Goal: Task Accomplishment & Management: Use online tool/utility

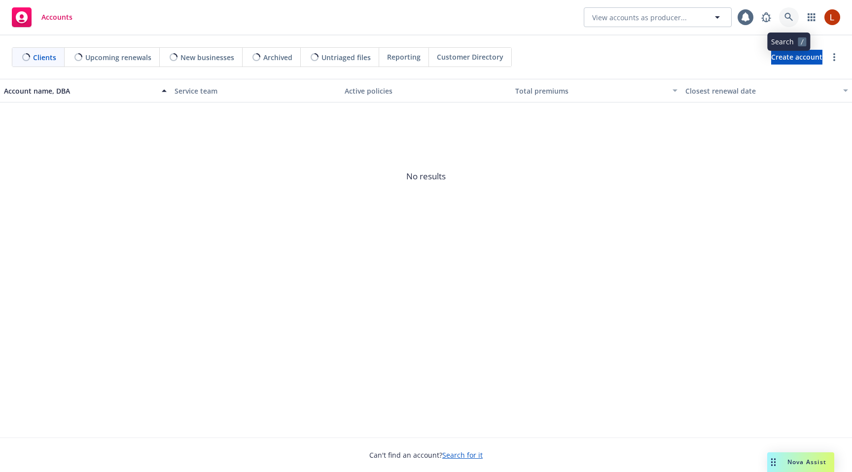
click at [785, 15] on icon at bounding box center [788, 17] width 8 height 8
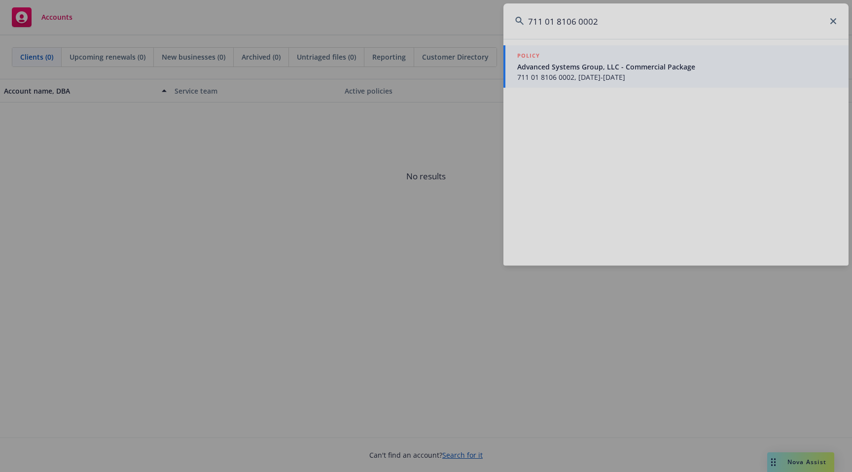
type input "711 01 8106 0002"
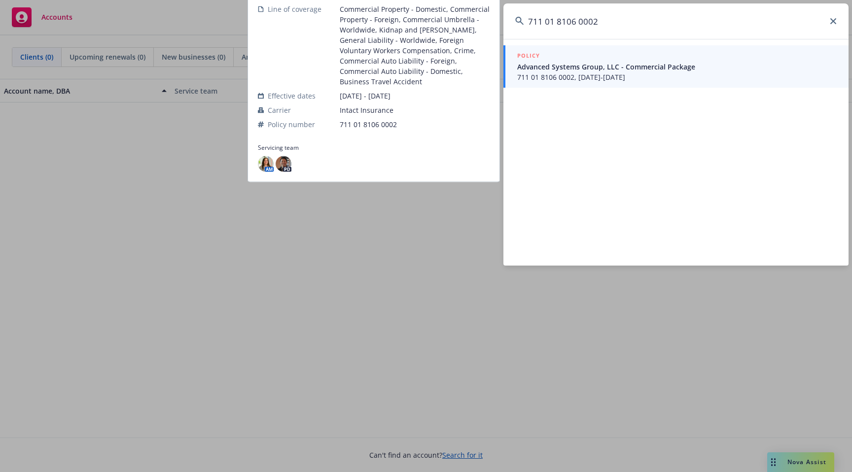
click at [620, 72] on span "711 01 8106 0002, 01/01/2025-01/01/2026" at bounding box center [676, 77] width 319 height 10
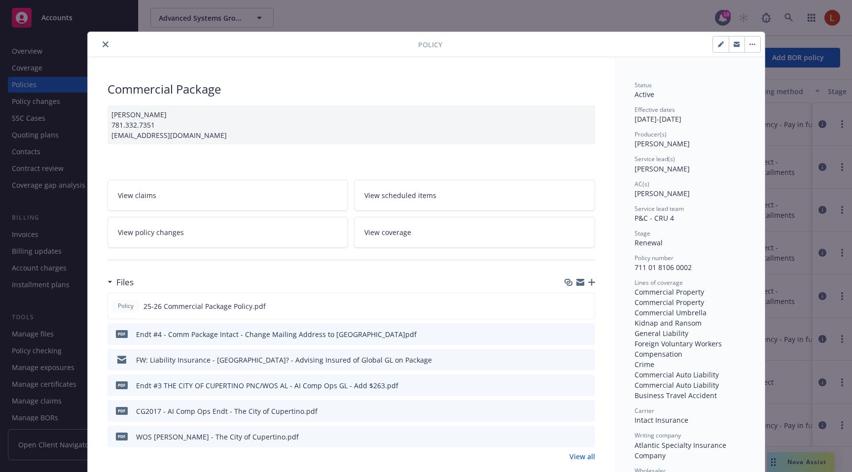
click at [397, 230] on span "View coverage" at bounding box center [387, 232] width 47 height 10
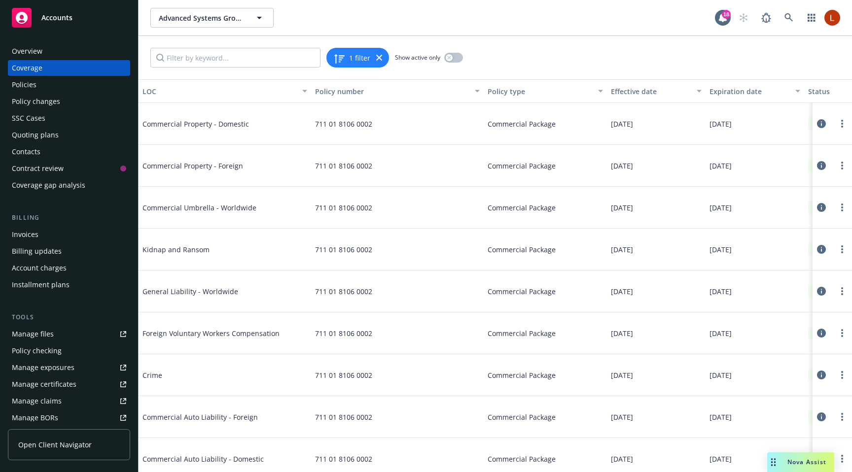
click at [820, 291] on icon at bounding box center [821, 291] width 9 height 9
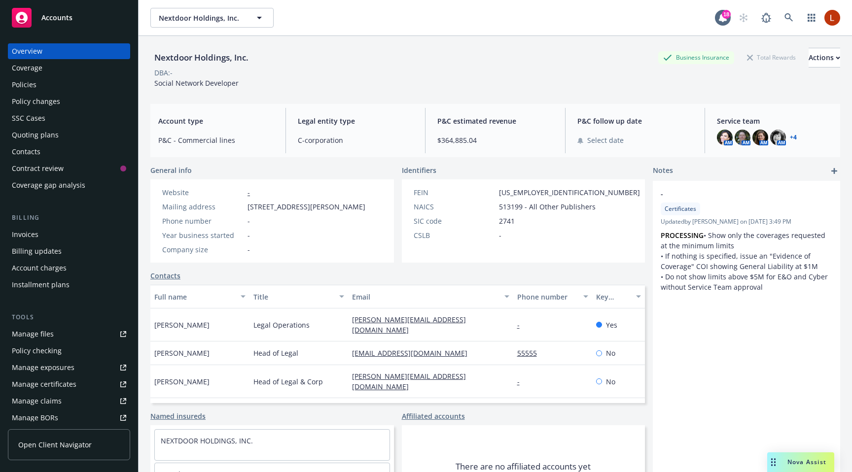
click at [45, 84] on div "Policies" at bounding box center [69, 85] width 114 height 16
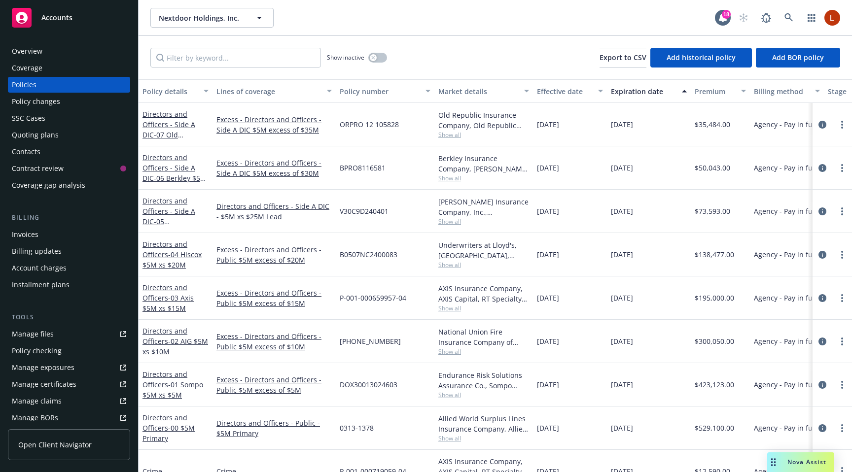
click at [813, 124] on div at bounding box center [831, 124] width 39 height 43
click at [821, 124] on icon "circleInformation" at bounding box center [822, 125] width 8 height 8
click at [796, 10] on span at bounding box center [789, 18] width 20 height 20
click at [793, 13] on link at bounding box center [789, 18] width 20 height 20
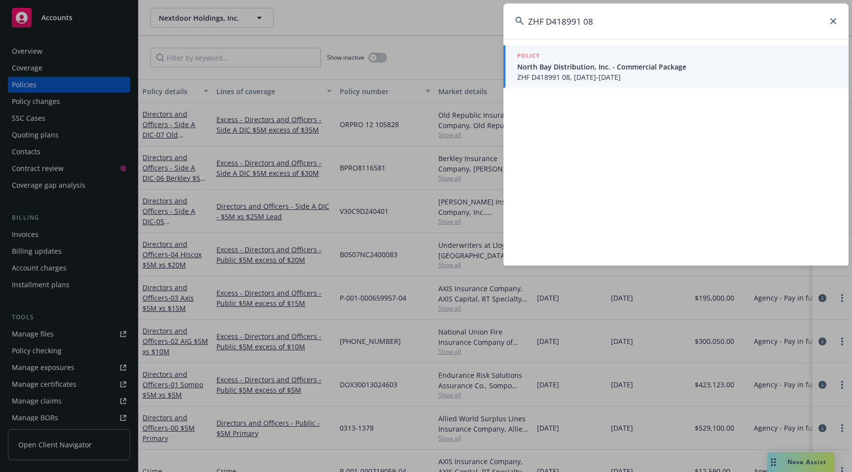
type input "ZHF D418991 08"
click at [685, 73] on span "ZHF D418991 08, 02/01/2025-02/01/2026" at bounding box center [676, 77] width 319 height 10
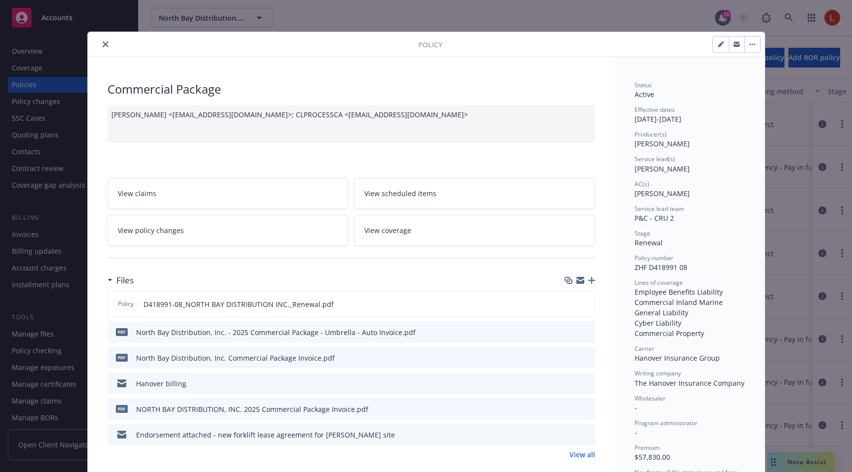
click at [646, 22] on div "Policy Commercial Package RAMIREZ, ESMERALDA <ERAMIREZ@HANOVER.COM>; CLPROCESSC…" at bounding box center [426, 236] width 852 height 472
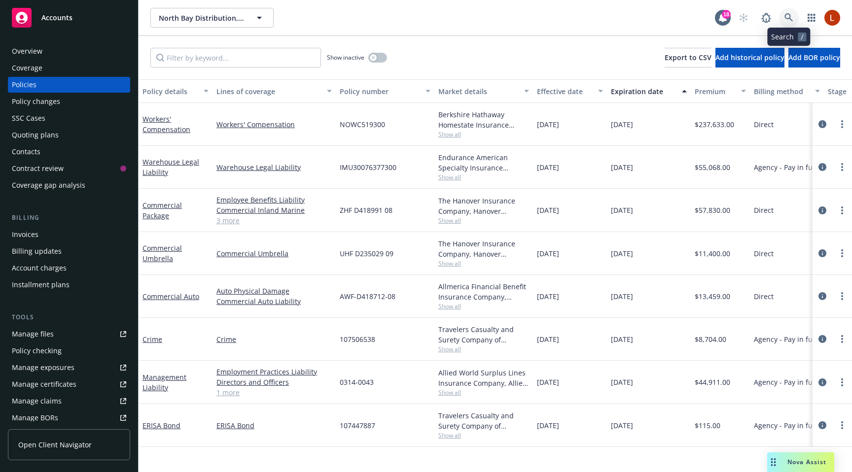
click at [785, 19] on icon at bounding box center [788, 17] width 9 height 9
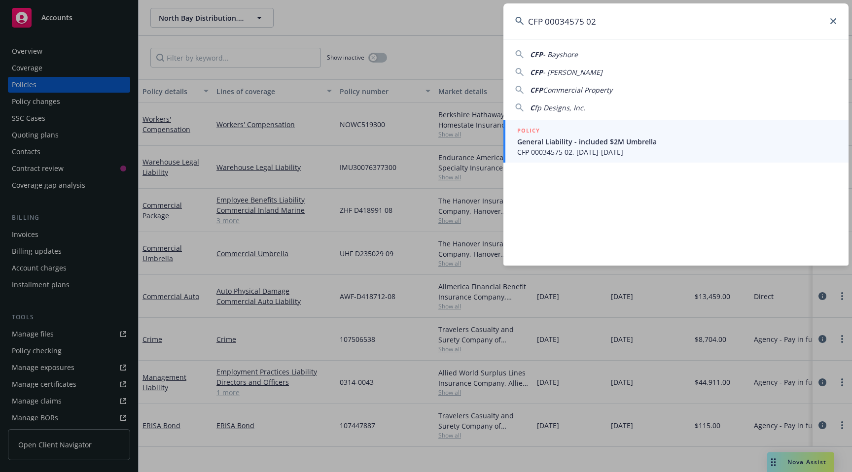
type input "CFP 00034575 02"
click at [566, 153] on span "CFP 00034575 02, 09/30/2024-09/30/2025" at bounding box center [676, 152] width 319 height 10
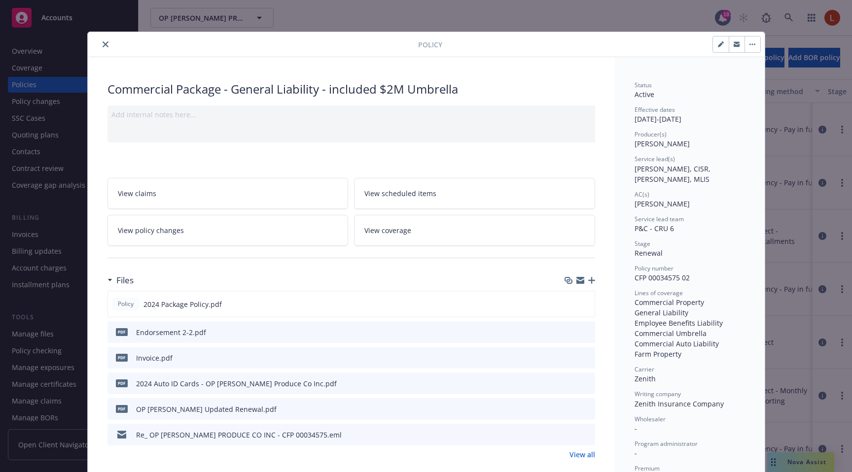
click at [110, 39] on div at bounding box center [255, 44] width 326 height 12
click at [108, 42] on button "close" at bounding box center [106, 44] width 12 height 12
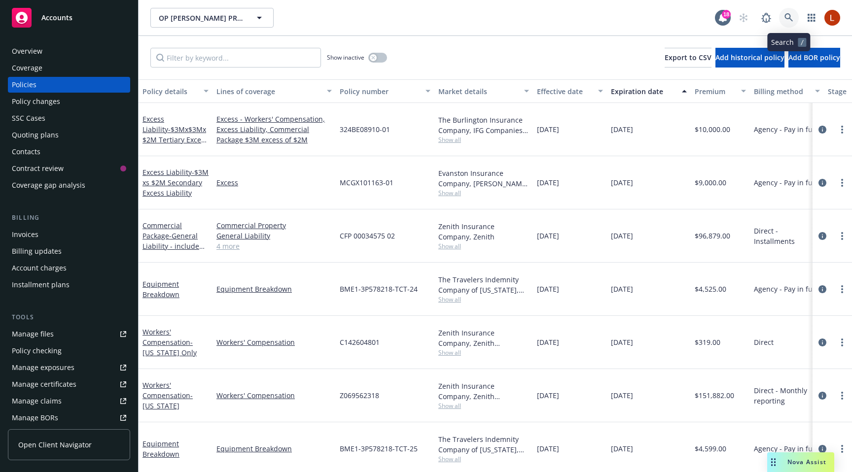
click at [783, 17] on link at bounding box center [789, 18] width 20 height 20
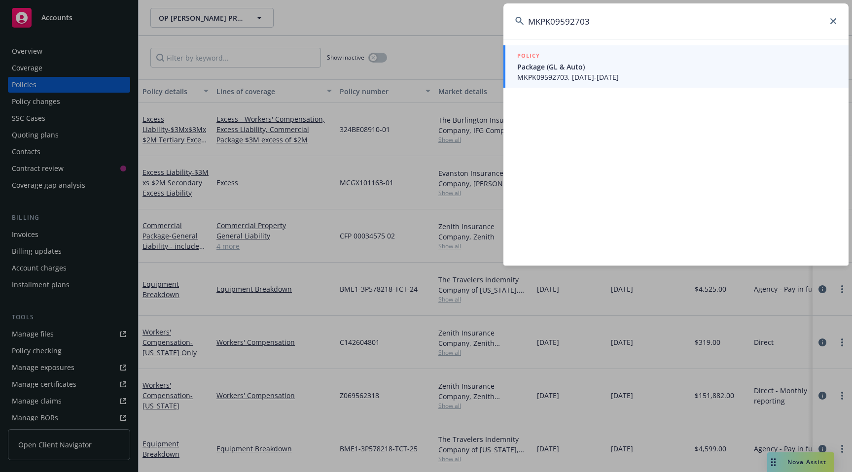
type input "MKPK09592703"
click at [696, 74] on span "MKPK09592703, 04/14/2025-04/14/2026" at bounding box center [676, 77] width 319 height 10
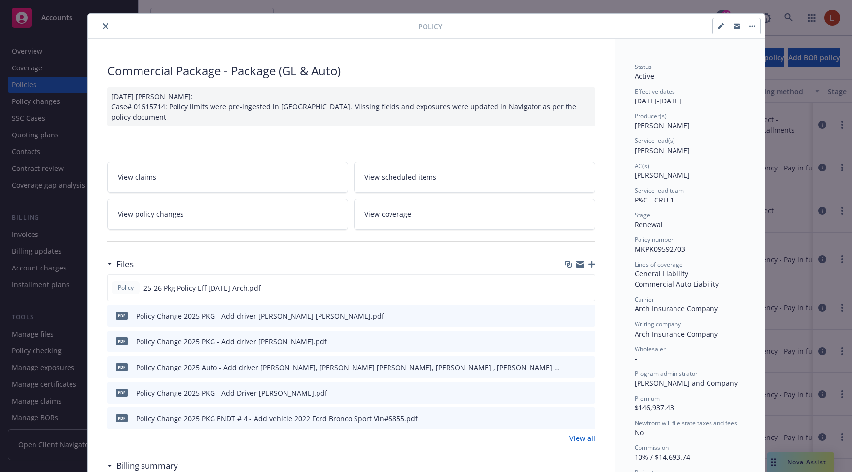
scroll to position [20, 0]
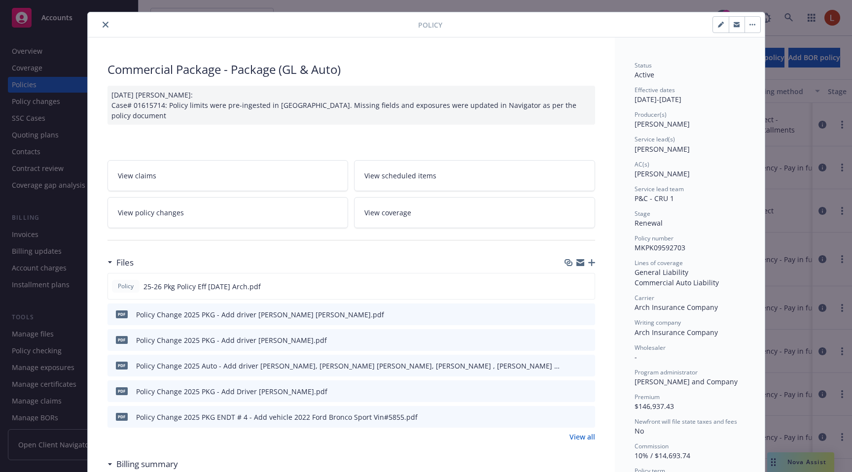
click at [413, 213] on link "View coverage" at bounding box center [474, 212] width 241 height 31
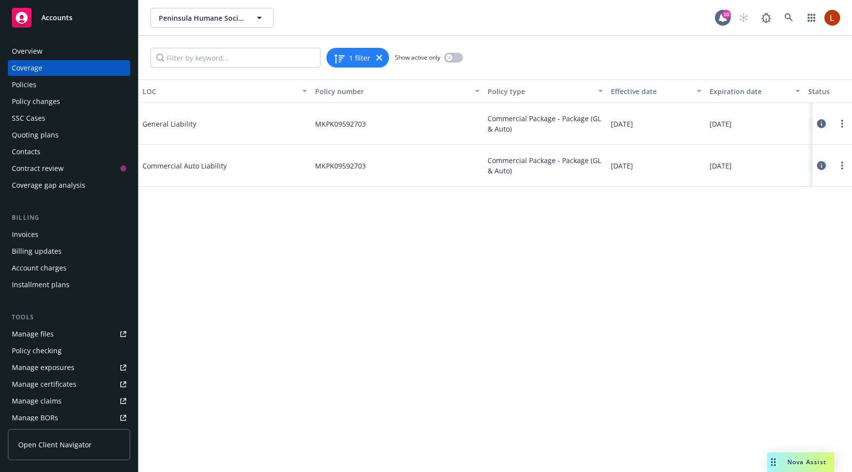
click at [821, 122] on icon at bounding box center [821, 123] width 9 height 9
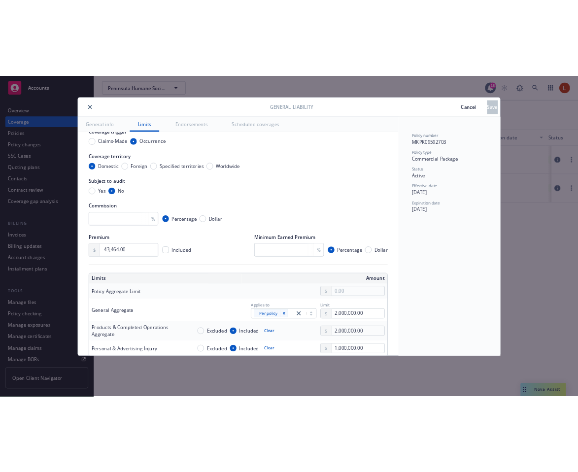
scroll to position [67, 0]
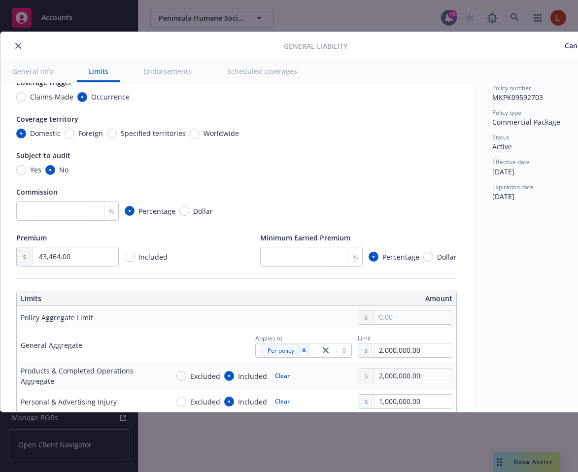
click at [22, 45] on button "close" at bounding box center [18, 46] width 12 height 12
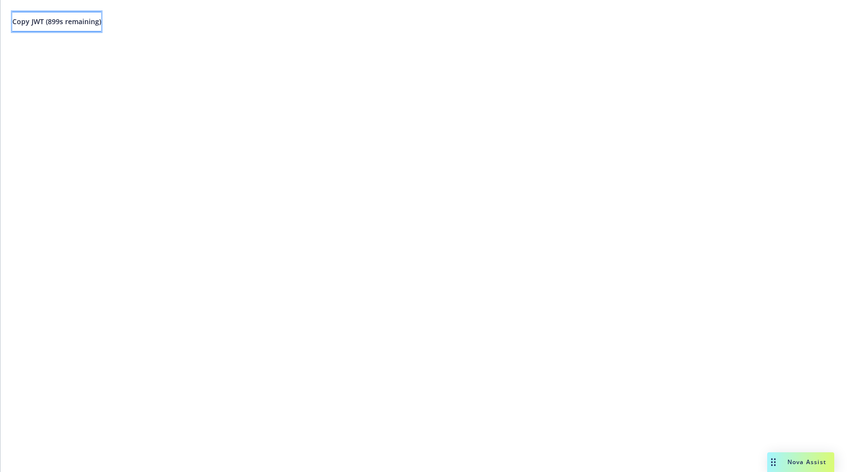
click at [101, 24] on span "Copy JWT ( 899 s remaining)" at bounding box center [56, 21] width 89 height 9
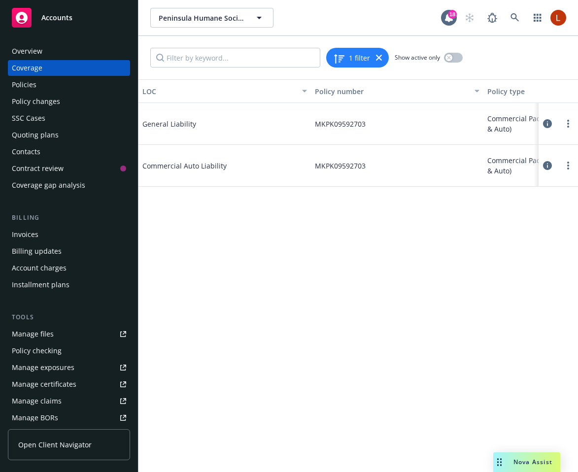
click at [545, 123] on icon at bounding box center [547, 123] width 9 height 9
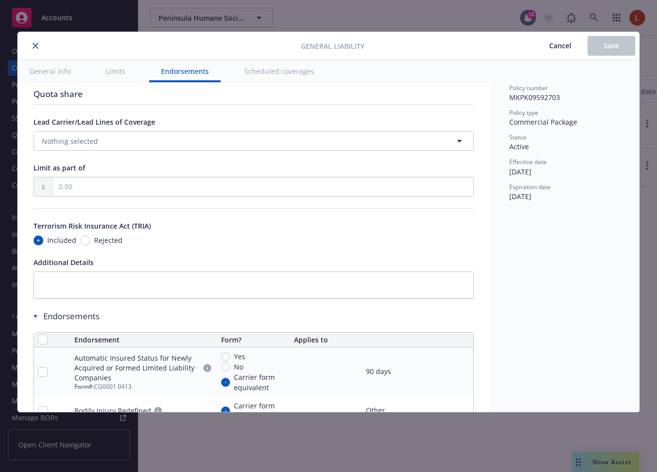
scroll to position [1051, 0]
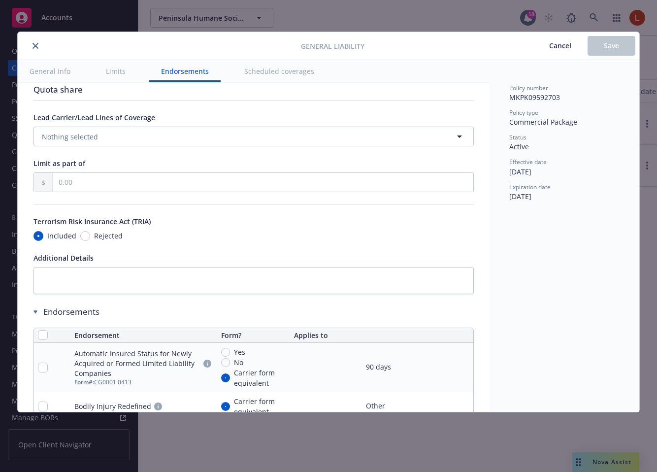
click at [60, 75] on button "General info" at bounding box center [50, 71] width 65 height 22
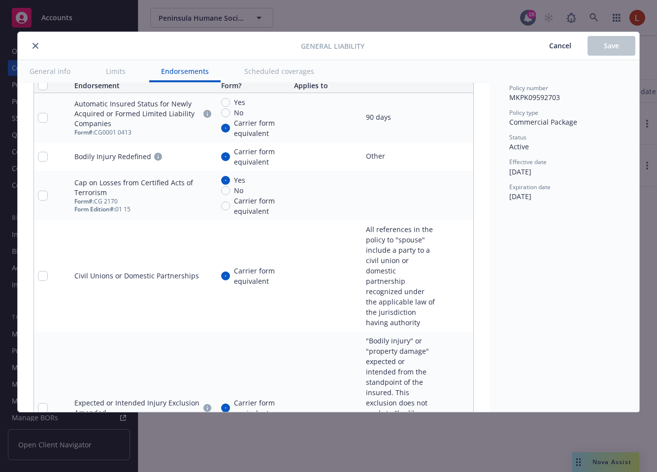
scroll to position [1301, 0]
click at [443, 273] on icon "pencil" at bounding box center [446, 276] width 6 height 6
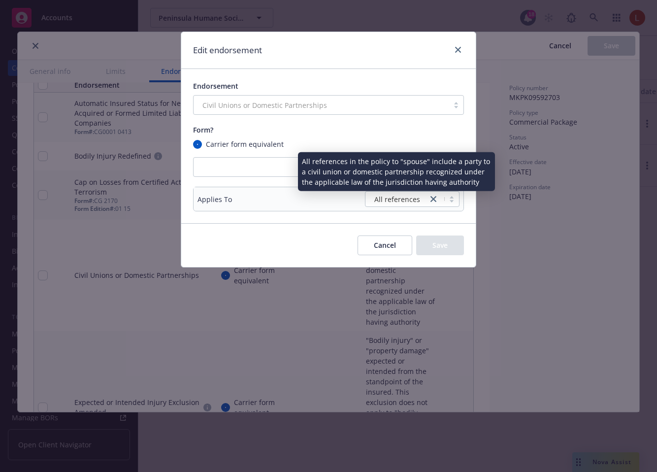
click at [395, 203] on span "All references in the policy to "spouse" include a party to a civil union or do…" at bounding box center [424, 199] width 99 height 10
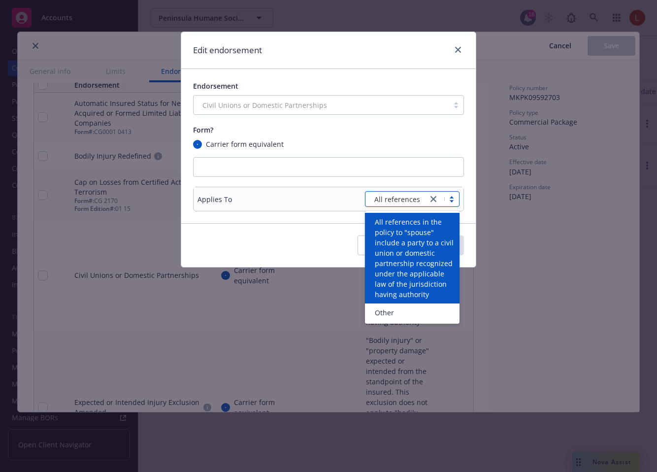
click at [331, 239] on div "Cancel Save" at bounding box center [328, 246] width 271 height 20
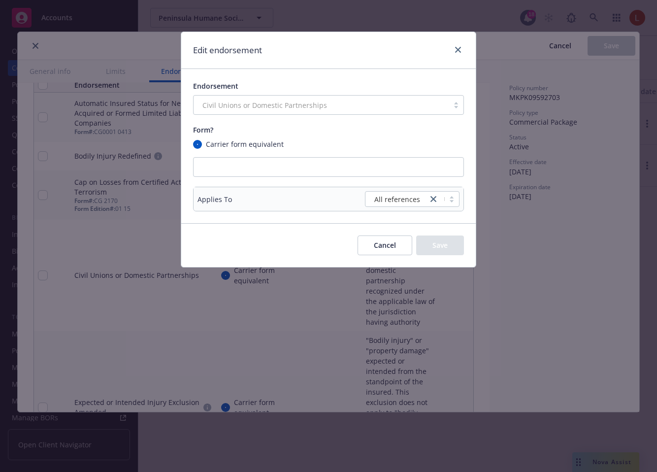
click at [382, 249] on button "Cancel" at bounding box center [385, 246] width 55 height 20
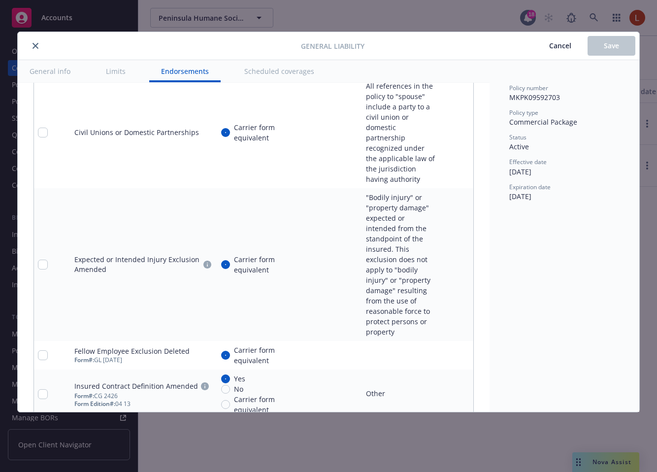
scroll to position [1445, 0]
click at [446, 348] on link "pencil" at bounding box center [446, 354] width 12 height 12
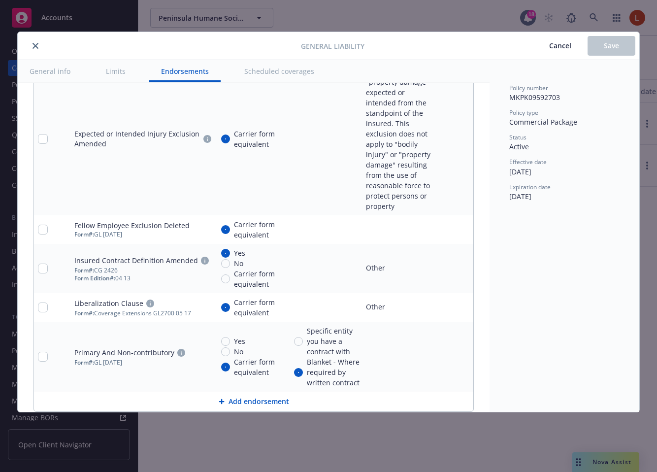
scroll to position [1568, 0]
click at [444, 352] on link "pencil" at bounding box center [446, 358] width 12 height 12
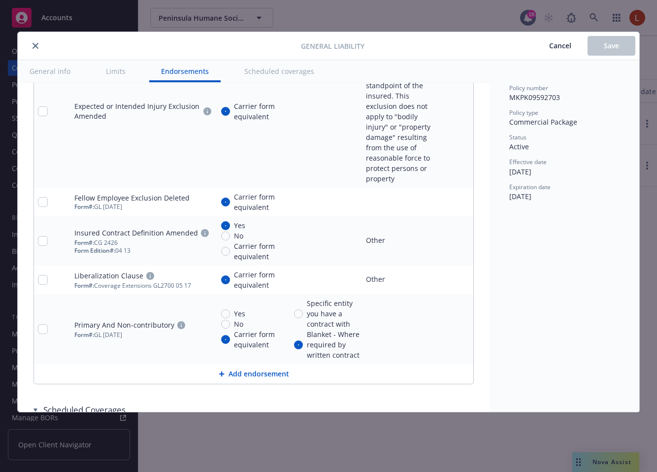
scroll to position [1661, 0]
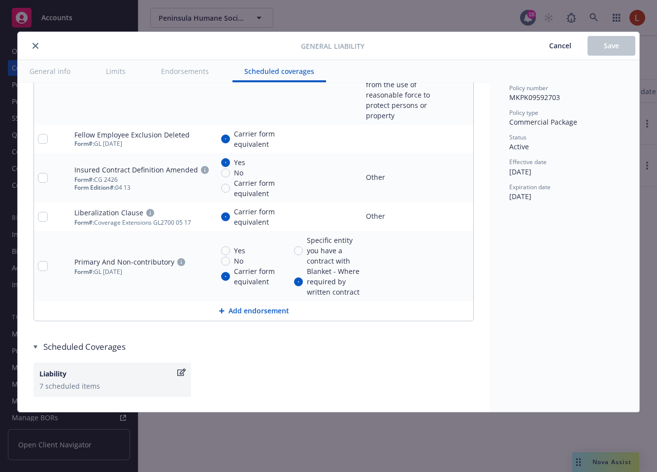
click at [65, 68] on button "General info" at bounding box center [50, 71] width 65 height 22
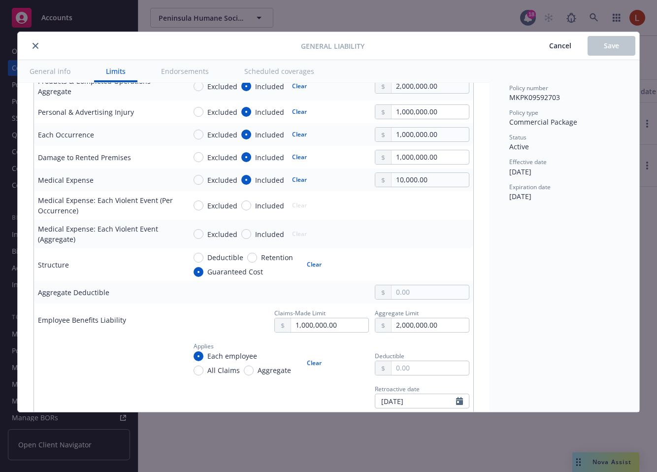
scroll to position [0, 0]
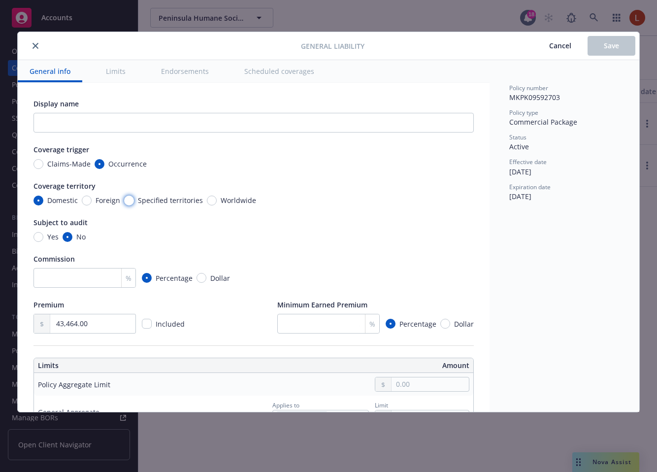
click at [129, 200] on input "Specified territories" at bounding box center [129, 201] width 10 height 10
radio input "true"
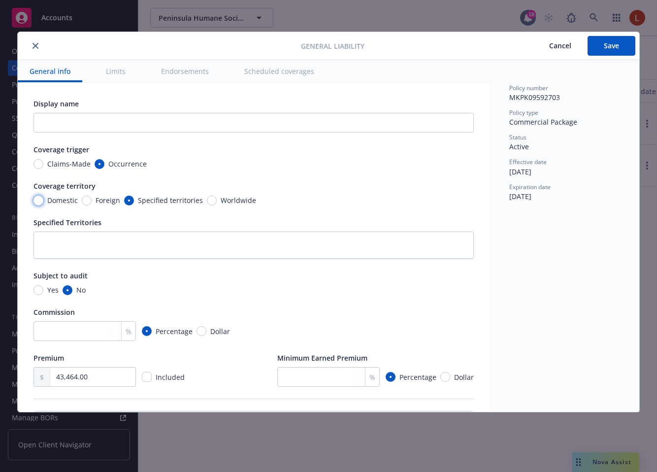
click at [39, 200] on input "Domestic" at bounding box center [39, 201] width 10 height 10
radio input "true"
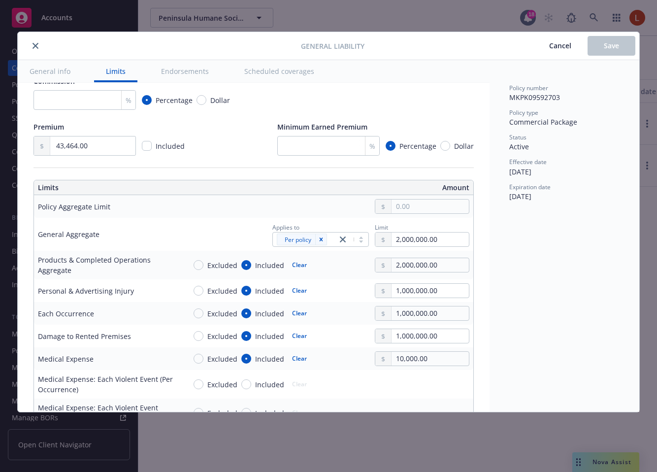
scroll to position [245, 0]
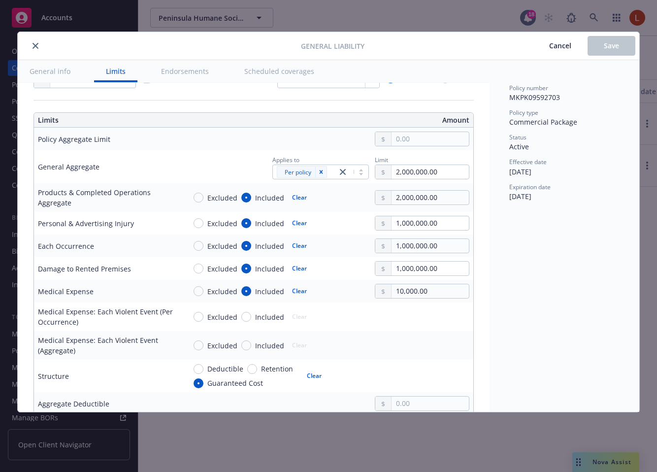
click at [61, 72] on button "General info" at bounding box center [50, 71] width 65 height 22
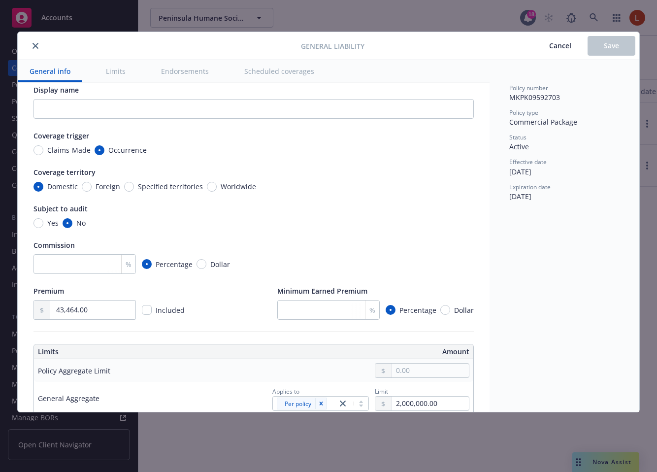
scroll to position [0, 0]
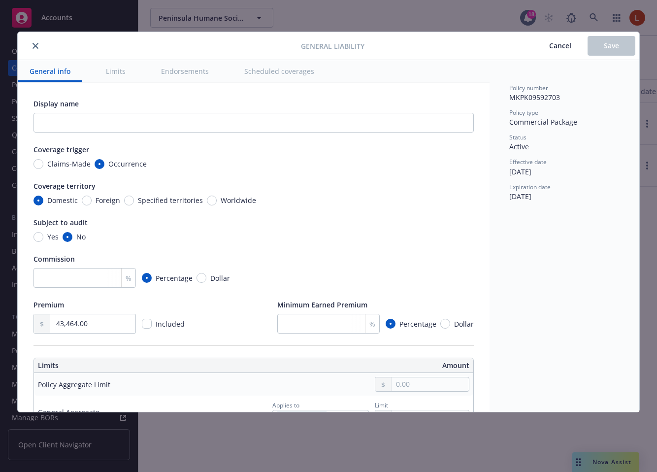
click at [44, 162] on span "Claims-Made" at bounding box center [66, 164] width 47 height 10
click at [43, 162] on input "Claims-Made" at bounding box center [39, 164] width 10 height 10
radio input "true"
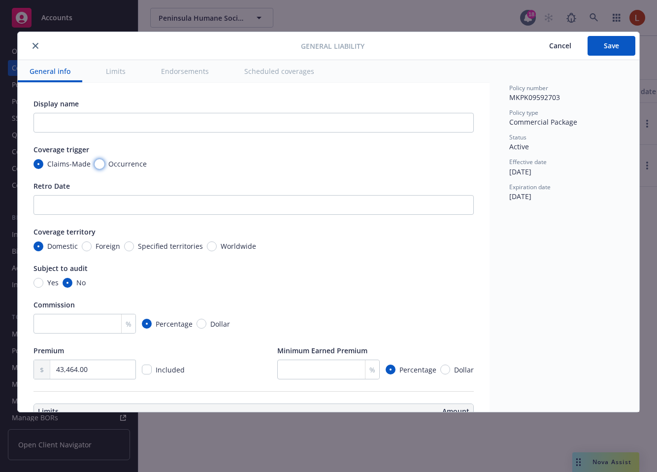
click at [101, 167] on input "Occurrence" at bounding box center [100, 164] width 10 height 10
radio input "true"
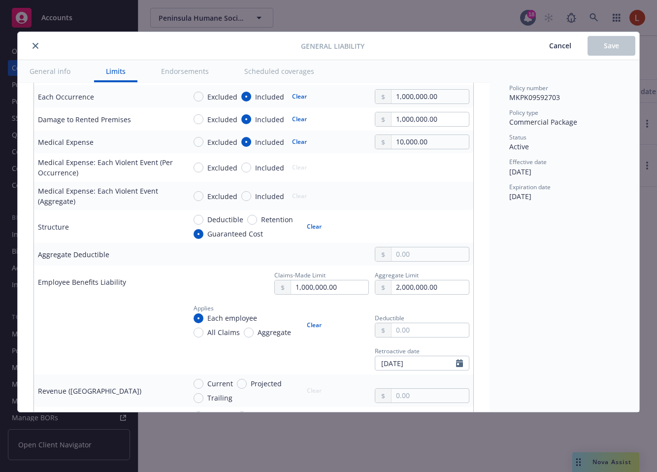
scroll to position [353, 0]
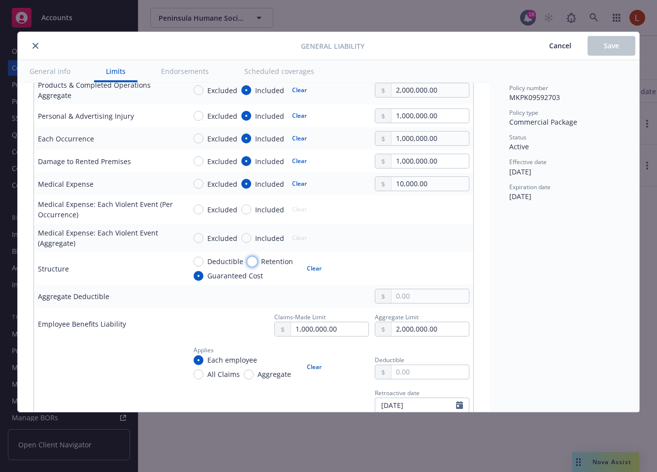
click at [251, 261] on input "Retention" at bounding box center [252, 262] width 10 height 10
radio input "true"
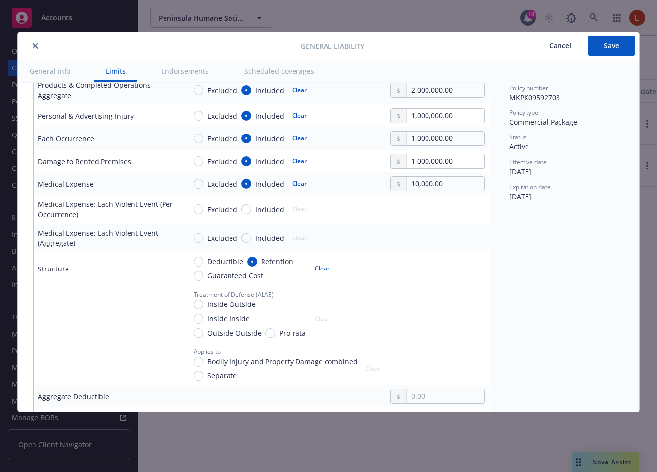
click at [204, 273] on span "Guaranteed Cost" at bounding box center [234, 276] width 60 height 10
click at [204, 273] on input "Guaranteed Cost" at bounding box center [199, 276] width 10 height 10
radio input "true"
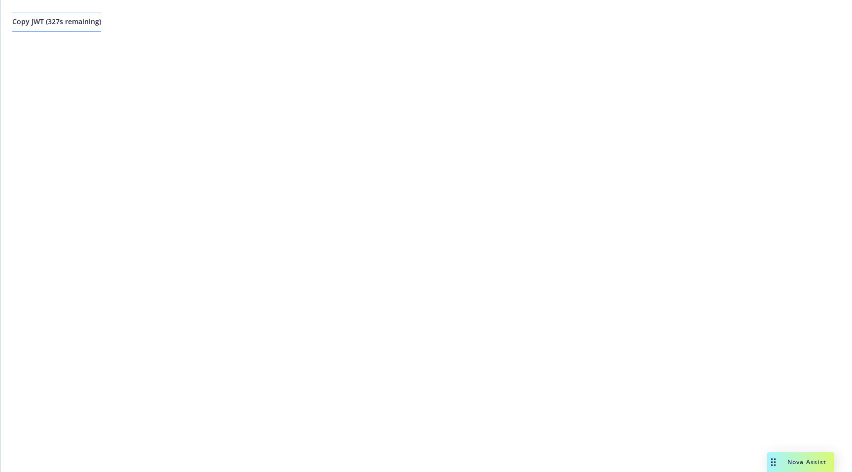
click at [72, 31] on button "Copy JWT ( 327 s remaining)" at bounding box center [56, 22] width 89 height 20
click at [93, 17] on span "Copy JWT ( 706 s remaining)" at bounding box center [56, 21] width 89 height 9
click at [99, 32] on div "Copy JWT ( 898 s remaining)" at bounding box center [425, 21] width 851 height 43
click at [99, 19] on span "Copy JWT ( 898 s remaining)" at bounding box center [56, 21] width 89 height 9
click at [101, 16] on button "Copy JWT ( 866 s remaining)" at bounding box center [56, 22] width 89 height 20
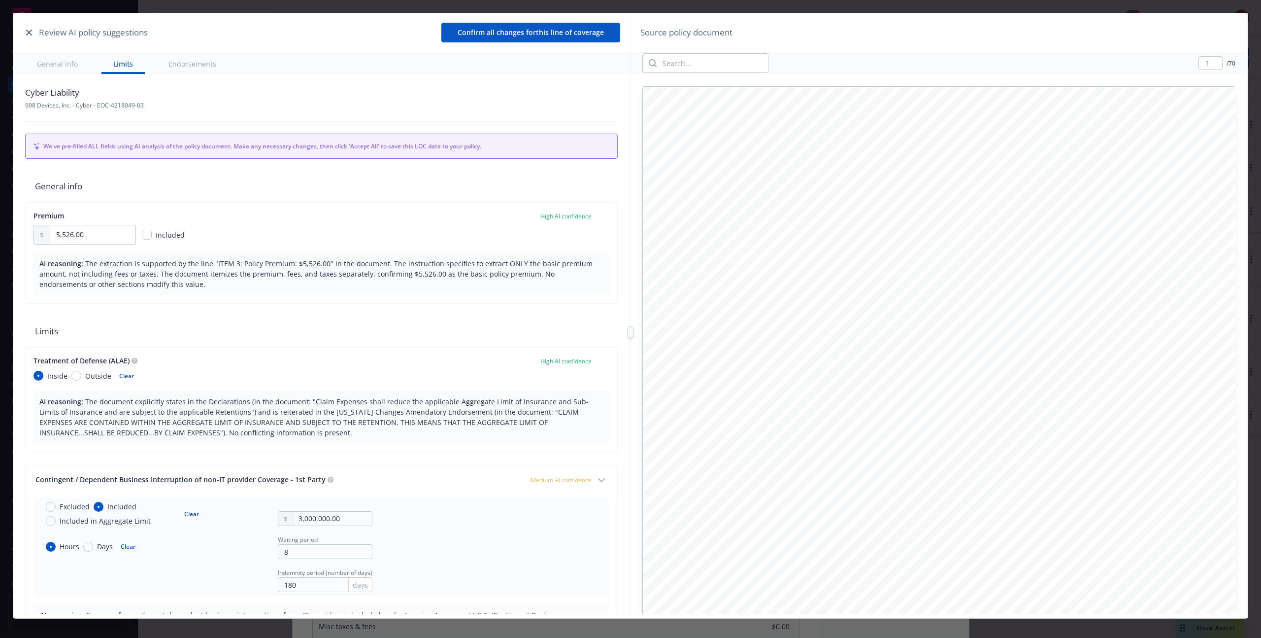
type textarea "x"
